Goal: Information Seeking & Learning: Learn about a topic

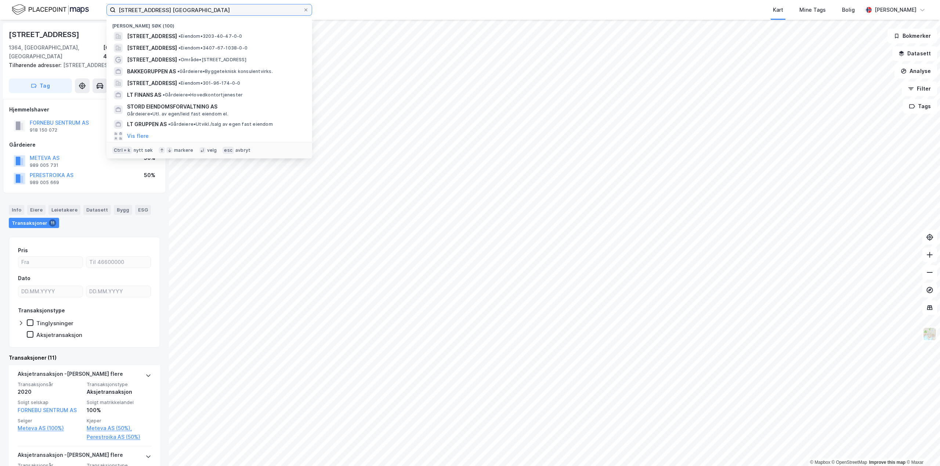
drag, startPoint x: 211, startPoint y: 14, endPoint x: 0, endPoint y: 34, distance: 211.7
click at [0, 30] on div "[STREET_ADDRESS], 1397 Nesøya Nylige søk (100) [STREET_ADDRESS], 1397, [GEOGRAP…" at bounding box center [470, 233] width 940 height 466
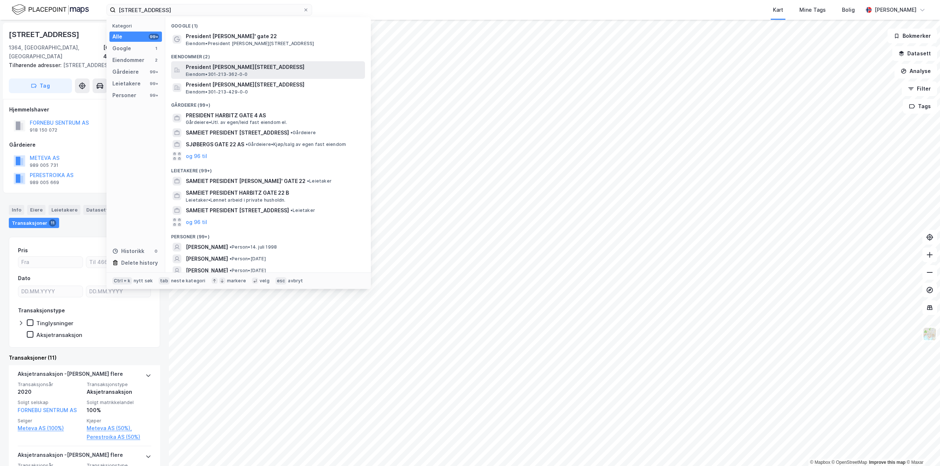
click at [247, 67] on span "President [PERSON_NAME][STREET_ADDRESS]" at bounding box center [274, 67] width 176 height 9
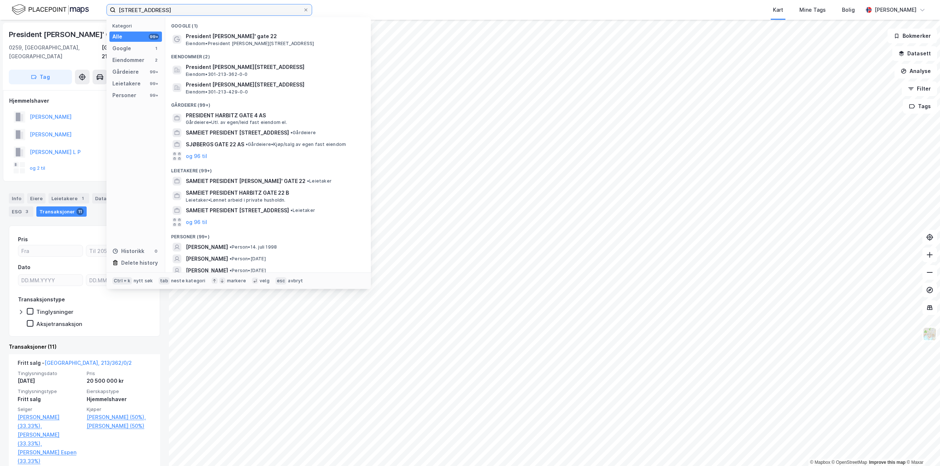
drag, startPoint x: 221, startPoint y: 10, endPoint x: 0, endPoint y: 4, distance: 221.0
click at [0, 4] on div "president harbitz gate 22 Kategori Alle 99+ Google 1 Eiendommer 2 Gårdeiere 99+…" at bounding box center [470, 10] width 940 height 20
type input "t"
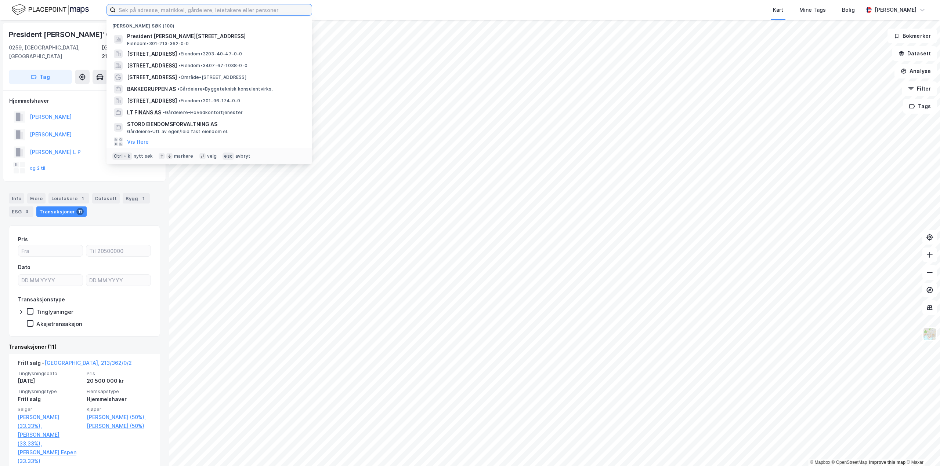
click at [260, 9] on input at bounding box center [214, 9] width 196 height 11
paste input "VÅGVEGEN 33"
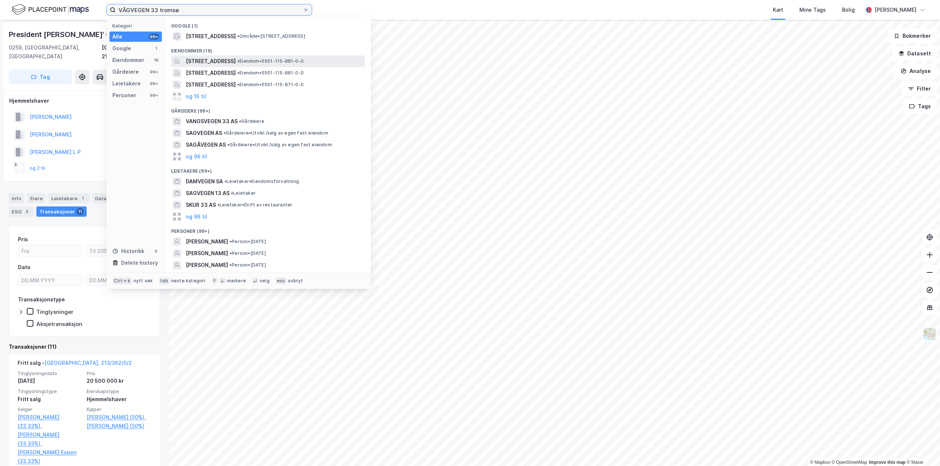
type input "VÅGVEGEN 33 tromsø"
click at [253, 66] on div "[STREET_ADDRESS] • Eiendom • 5501-115-881-0-0" at bounding box center [268, 61] width 194 height 12
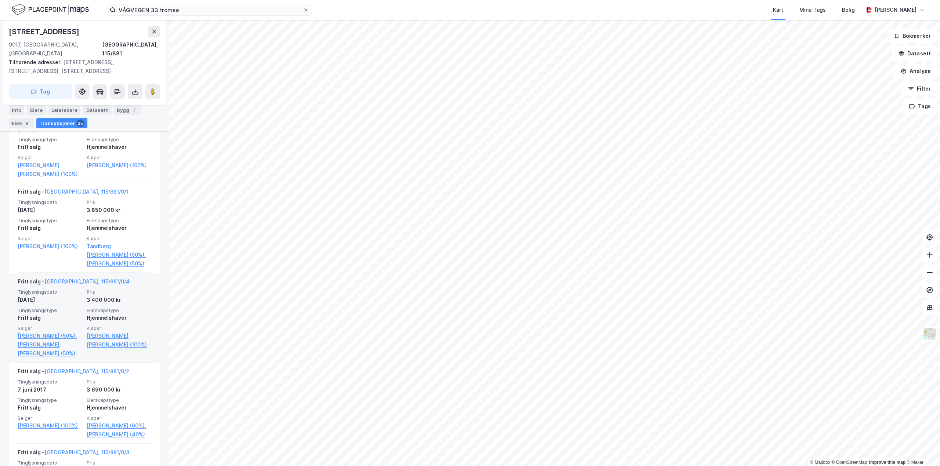
scroll to position [551, 0]
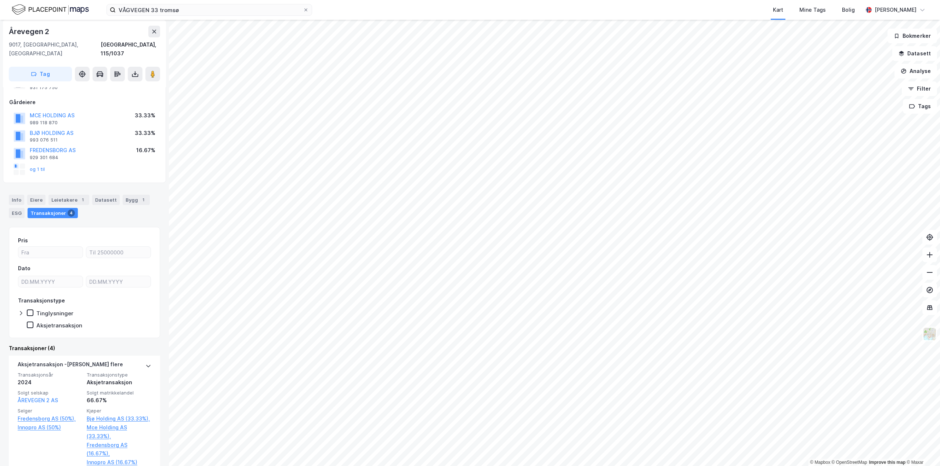
scroll to position [37, 0]
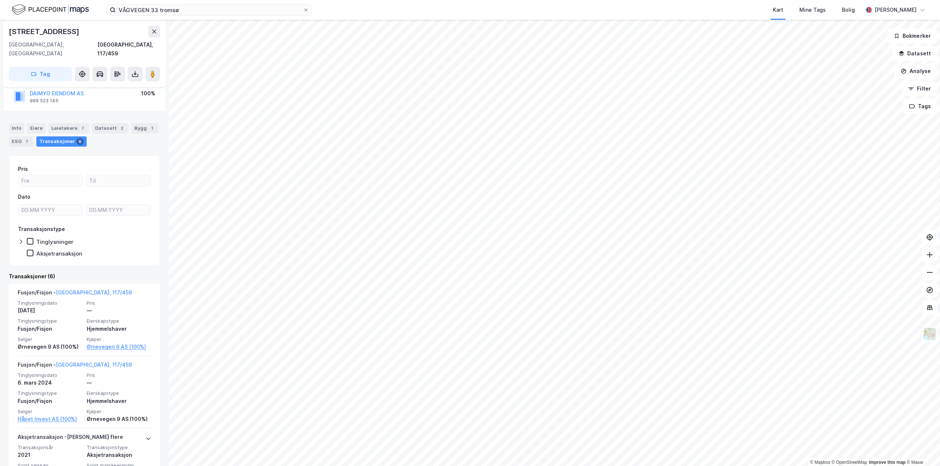
scroll to position [73, 0]
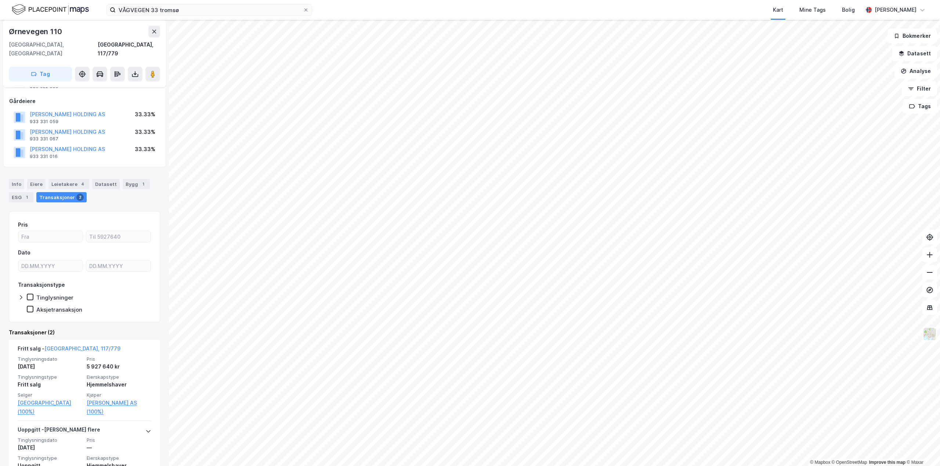
scroll to position [37, 0]
click at [158, 67] on button at bounding box center [152, 74] width 15 height 15
